Goal: Task Accomplishment & Management: Complete application form

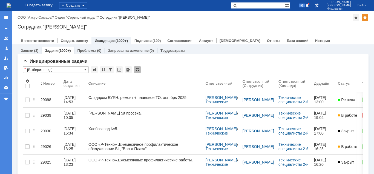
click at [254, 6] on input "text" at bounding box center [258, 5] width 54 height 7
type input "29080"
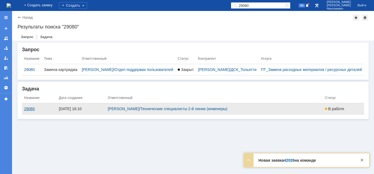
click at [28, 111] on div "29080" at bounding box center [39, 109] width 30 height 4
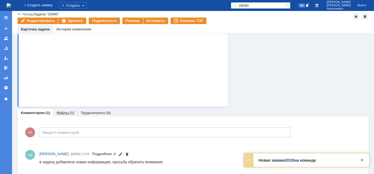
click at [68, 114] on link "Файлы" at bounding box center [62, 113] width 13 height 4
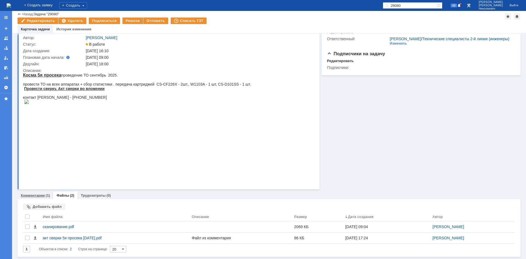
click at [42, 174] on link "Комментарии" at bounding box center [33, 196] width 24 height 4
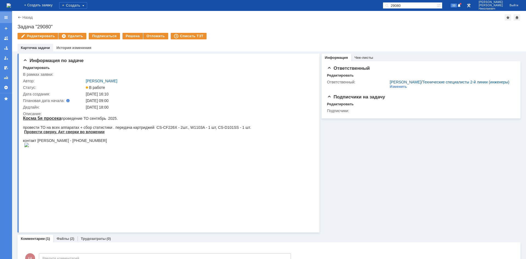
click at [5, 17] on div at bounding box center [6, 17] width 4 height 4
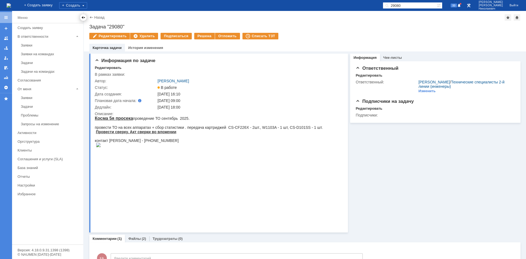
click at [84, 18] on div at bounding box center [83, 17] width 4 height 4
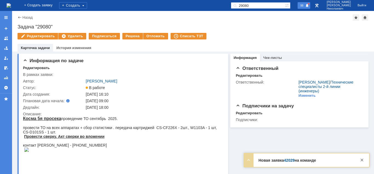
click at [305, 7] on span "98" at bounding box center [302, 6] width 6 height 4
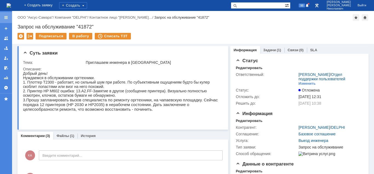
click at [6, 18] on div at bounding box center [6, 17] width 4 height 4
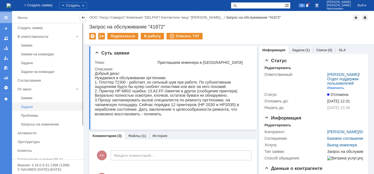
drag, startPoint x: 28, startPoint y: 107, endPoint x: 43, endPoint y: 93, distance: 19.9
click at [29, 107] on div "Задачи" at bounding box center [50, 107] width 59 height 4
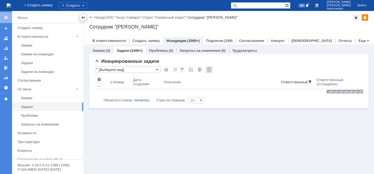
click at [84, 17] on div at bounding box center [83, 17] width 4 height 4
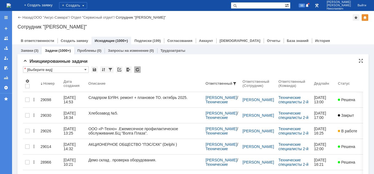
click at [62, 71] on input "[Выберите вид]" at bounding box center [56, 69] width 66 height 7
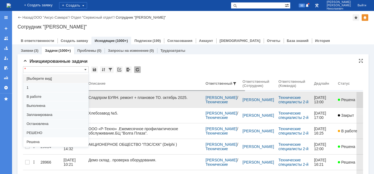
click at [39, 96] on span "В работе" at bounding box center [56, 96] width 59 height 4
type input "В работе"
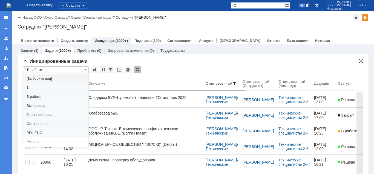
type input "100"
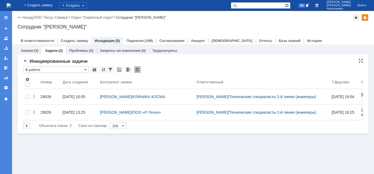
click at [58, 67] on input "В работе" at bounding box center [56, 69] width 66 height 7
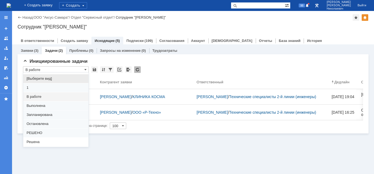
click at [51, 76] on span "[Выберите вид]" at bounding box center [56, 78] width 59 height 4
type input "[Выберите вид]"
type input "20"
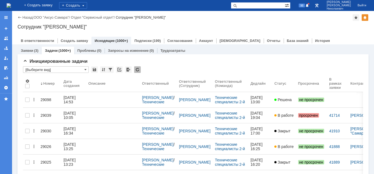
type input "[Выберите вид]"
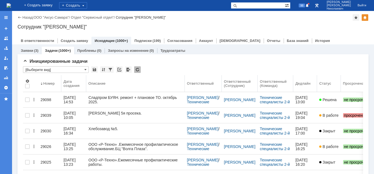
drag, startPoint x: 140, startPoint y: 82, endPoint x: 185, endPoint y: 78, distance: 45.1
click at [185, 78] on body "Идет загрузка, пожалуйста, подождите. На домашнюю + Создать заявку Создать 98 К…" at bounding box center [187, 87] width 374 height 174
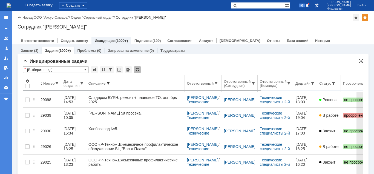
click at [109, 82] on span at bounding box center [108, 83] width 4 height 4
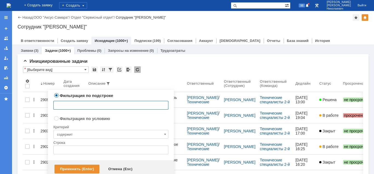
drag, startPoint x: 87, startPoint y: 103, endPoint x: 90, endPoint y: 105, distance: 4.2
click at [87, 103] on input "text" at bounding box center [110, 105] width 115 height 9
click at [162, 68] on div "* [Выберите вид]" at bounding box center [193, 69] width 340 height 7
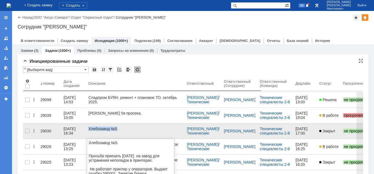
drag, startPoint x: 89, startPoint y: 128, endPoint x: 117, endPoint y: 127, distance: 27.9
click at [117, 127] on div "Хлебозавод №5." at bounding box center [135, 129] width 94 height 4
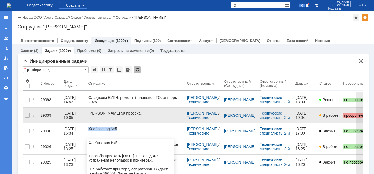
copy div "Хлебозавод №5"
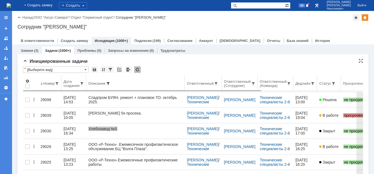
click at [108, 82] on span at bounding box center [108, 83] width 4 height 4
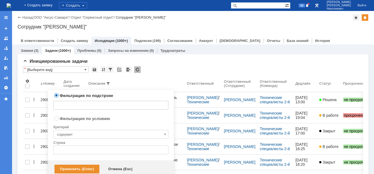
click at [90, 104] on input "text" at bounding box center [110, 105] width 115 height 9
paste input "Хлебозавод №5"
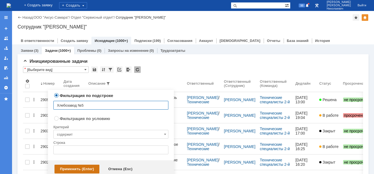
type input "Хлебозавод №5"
click at [85, 170] on div "Применить (Enter)" at bounding box center [76, 169] width 45 height 9
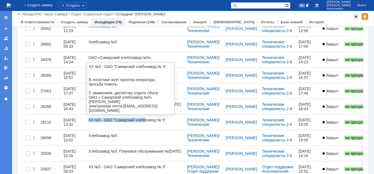
drag, startPoint x: 89, startPoint y: 120, endPoint x: 147, endPoint y: 117, distance: 58.1
click at [147, 118] on html "ХЗ №5 - ОАО "Самарский хлебозавод № 5". В логистике жует принтер оператора, про…" at bounding box center [135, 157] width 94 height 78
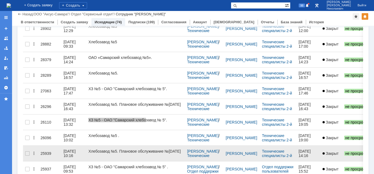
drag, startPoint x: 177, startPoint y: 300, endPoint x: 90, endPoint y: 151, distance: 172.7
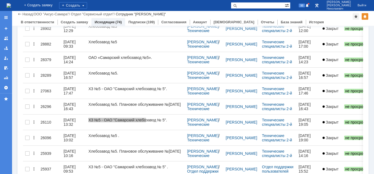
click at [251, 6] on input "text" at bounding box center [258, 5] width 54 height 7
paste input "Задача "28685""
drag, startPoint x: 259, startPoint y: 6, endPoint x: 235, endPoint y: 5, distance: 23.3
click at [235, 5] on input "Задача "28685"" at bounding box center [258, 5] width 54 height 7
type input ""28685""
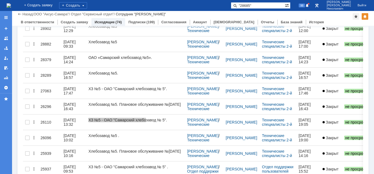
click at [237, 5] on span at bounding box center [234, 5] width 7 height 7
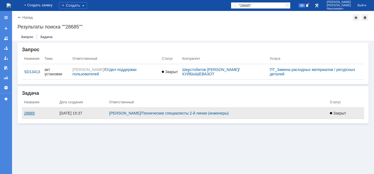
click at [27, 113] on div "28685" at bounding box center [39, 113] width 31 height 4
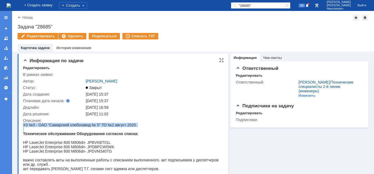
scroll to position [28, 0]
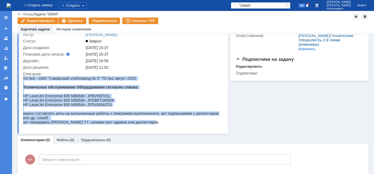
drag, startPoint x: 24, startPoint y: 79, endPoint x: 153, endPoint y: 124, distance: 136.8
click at [153, 124] on span "ХЗ №5 - ОАО "Самарский хлебозавод № 5" ТО №2 август 2025. Техническое обслужива…" at bounding box center [122, 100] width 199 height 48
copy span "ХЗ №5 - ОАО "Самарский хлебозавод № 5" ТО №2 август 2025. Техническое обслужива…"
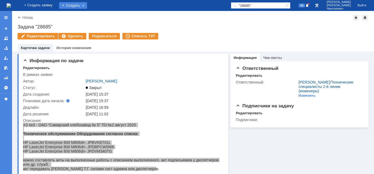
click at [87, 5] on div "Создать" at bounding box center [73, 5] width 28 height 7
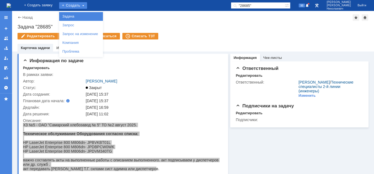
click at [84, 15] on link "Задача" at bounding box center [81, 16] width 42 height 7
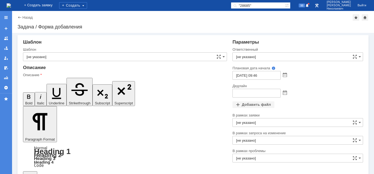
drag, startPoint x: 132, startPoint y: 1305, endPoint x: 121, endPoint y: 1306, distance: 11.5
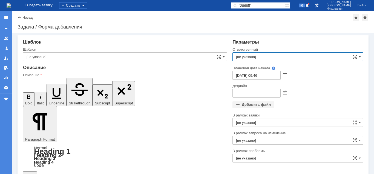
click at [300, 56] on input "[не указано]" at bounding box center [297, 56] width 131 height 9
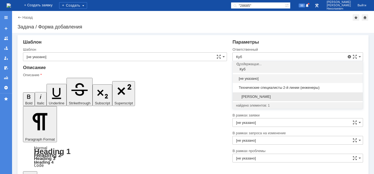
drag, startPoint x: 277, startPoint y: 98, endPoint x: 293, endPoint y: 96, distance: 16.6
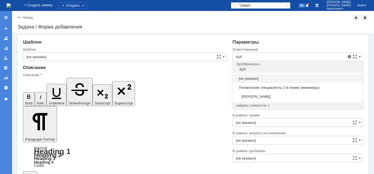
click at [277, 98] on span "[PERSON_NAME]" at bounding box center [297, 96] width 123 height 4
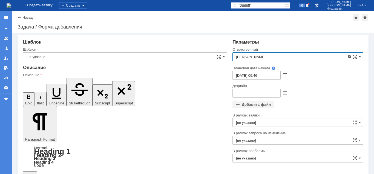
type input "[PERSON_NAME]"
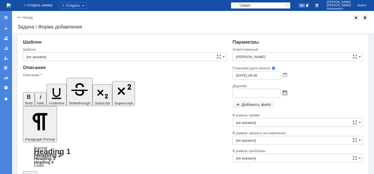
click at [286, 93] on span at bounding box center [285, 93] width 4 height 4
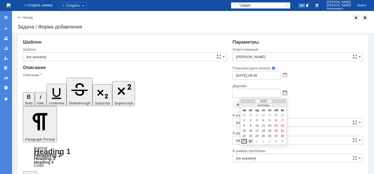
click at [251, 141] on div "30" at bounding box center [250, 141] width 5 height 5
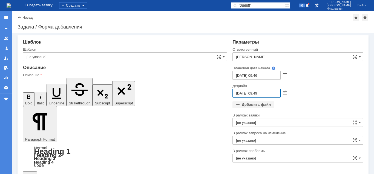
drag, startPoint x: 258, startPoint y: 93, endPoint x: 255, endPoint y: 93, distance: 3.6
click at [255, 93] on input "30.09.2025 09:49" at bounding box center [256, 93] width 48 height 9
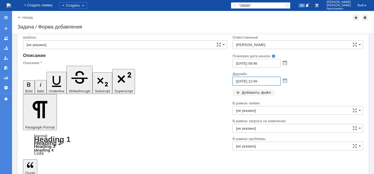
type input "30.09.2025 12:49"
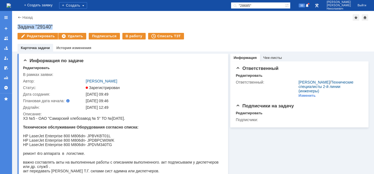
drag, startPoint x: 18, startPoint y: 26, endPoint x: 61, endPoint y: 25, distance: 42.7
click at [60, 25] on div "Задача "29140"" at bounding box center [193, 26] width 351 height 5
copy div "Задача "29140""
